Goal: Check status: Check status

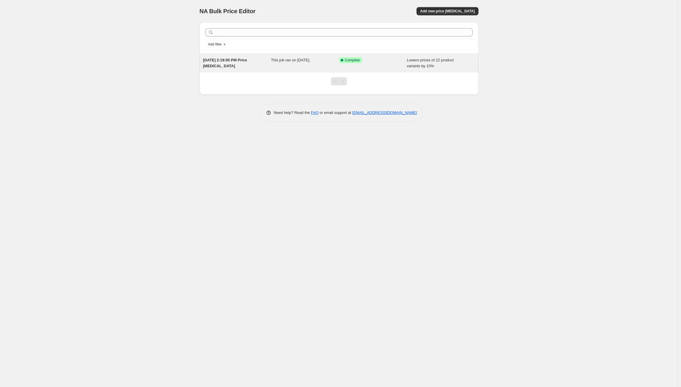
click at [295, 61] on span "This job ran on [DATE]." at bounding box center [290, 60] width 39 height 4
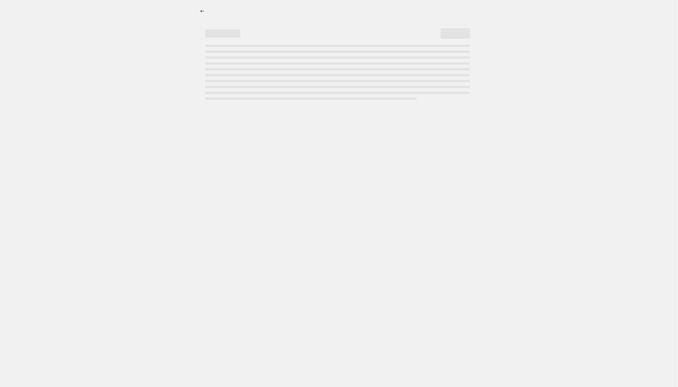
select select "percentage"
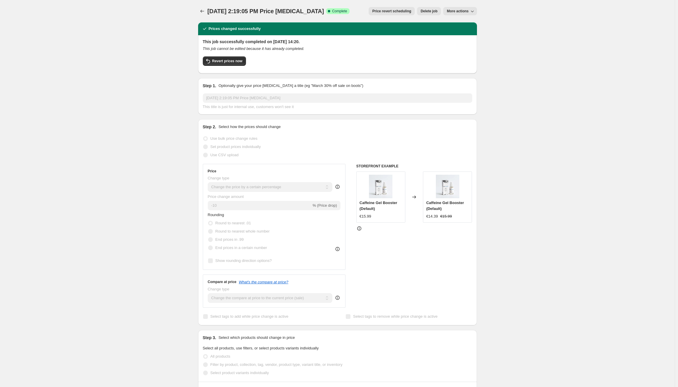
click at [461, 11] on span "More actions" at bounding box center [457, 11] width 22 height 5
click at [529, 149] on div "Aug 19, 2025, 2:19:05 PM Price change job. This page is ready Aug 19, 2025, 2:1…" at bounding box center [337, 315] width 674 height 631
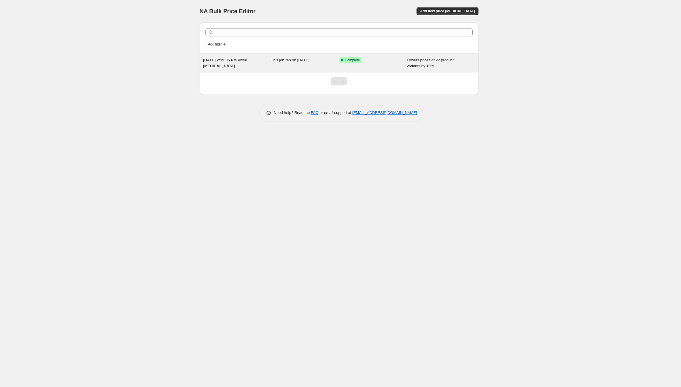
click at [314, 62] on div "This job ran on [DATE]." at bounding box center [305, 63] width 68 height 12
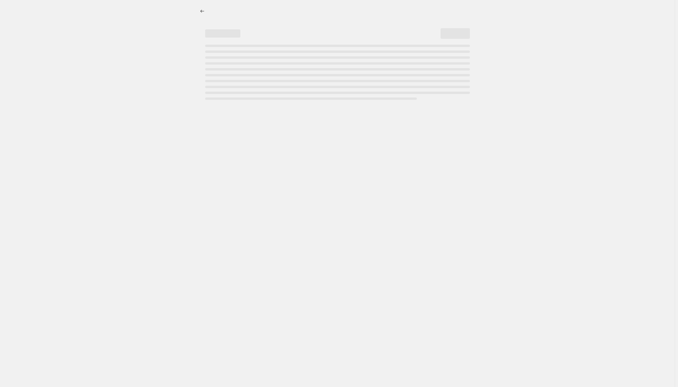
select select "percentage"
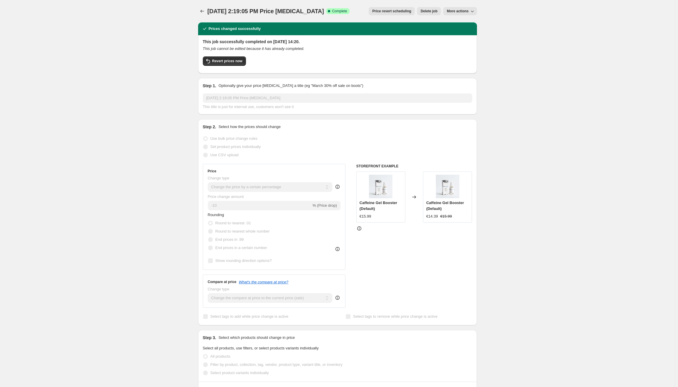
click at [464, 11] on span "More actions" at bounding box center [457, 11] width 22 height 5
